Goal: Check status: Check status

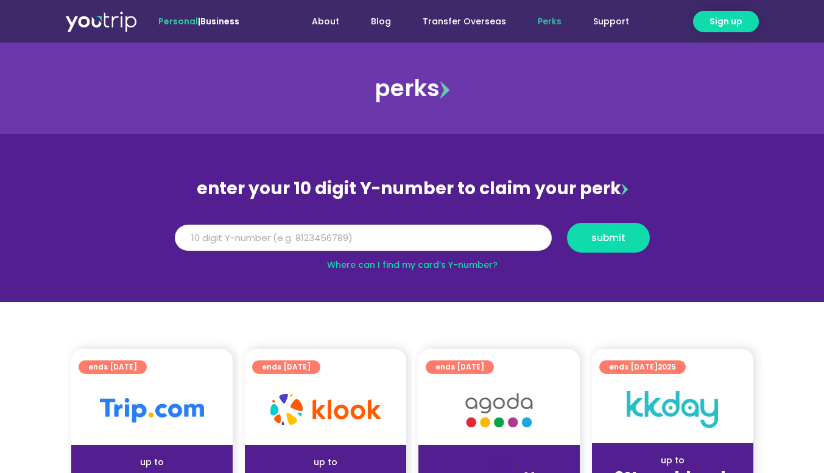
click at [248, 232] on input "Y Number" at bounding box center [363, 238] width 377 height 27
click at [372, 228] on input "Y Number" at bounding box center [363, 238] width 377 height 27
click at [362, 238] on input "Y Number" at bounding box center [363, 238] width 377 height 27
paste input "8198492553"
type input "8198492553"
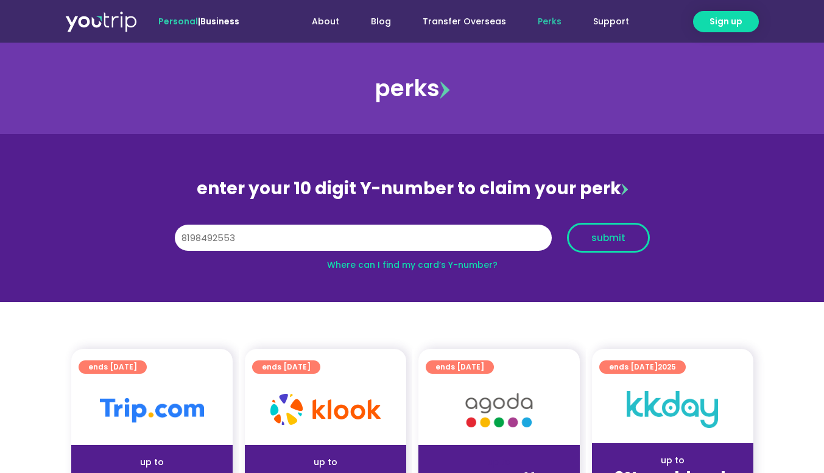
click at [602, 242] on span "submit" at bounding box center [608, 237] width 34 height 9
